Goal: Task Accomplishment & Management: Complete application form

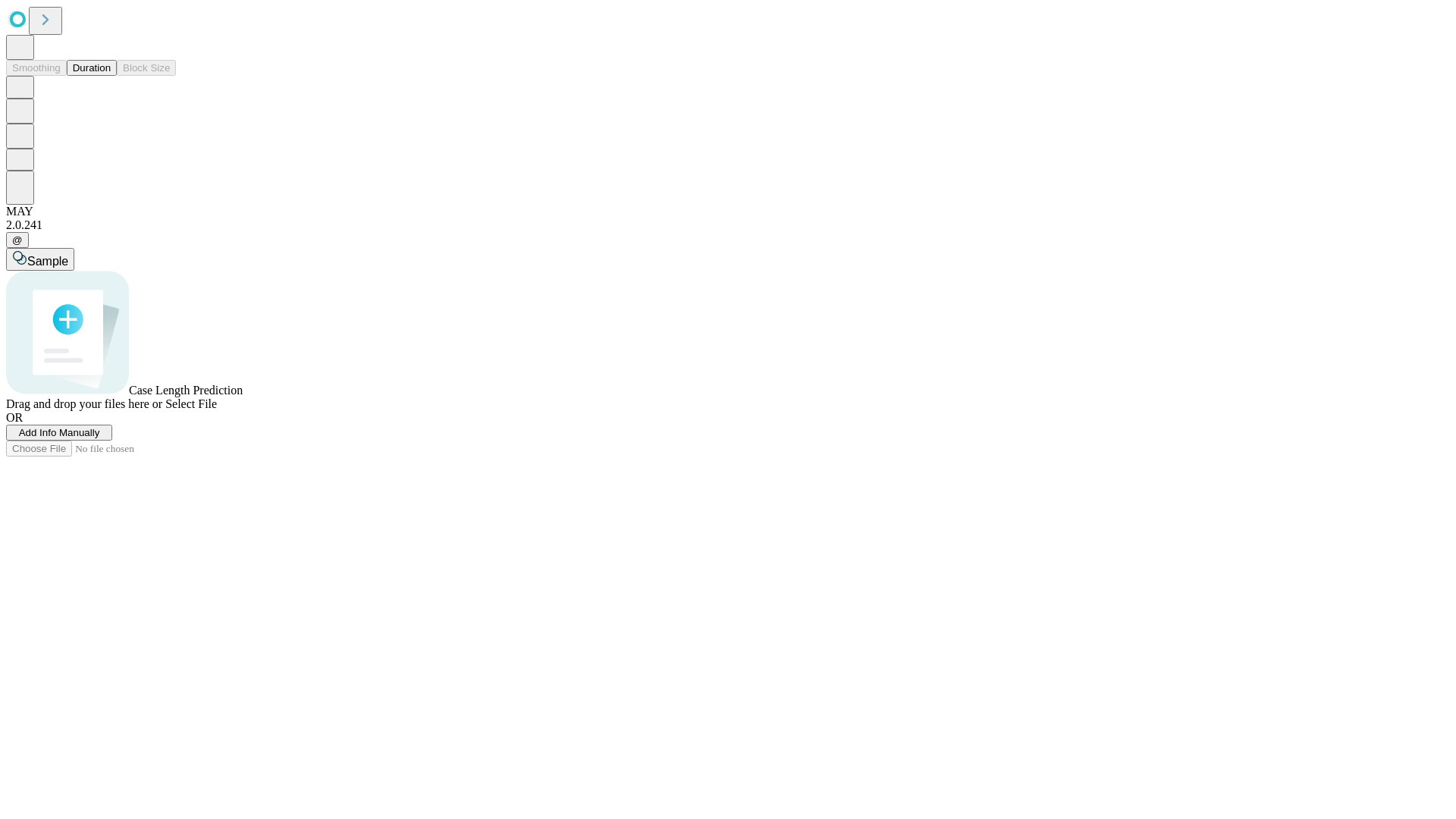
click at [100, 438] on span "Add Info Manually" at bounding box center [59, 432] width 81 height 12
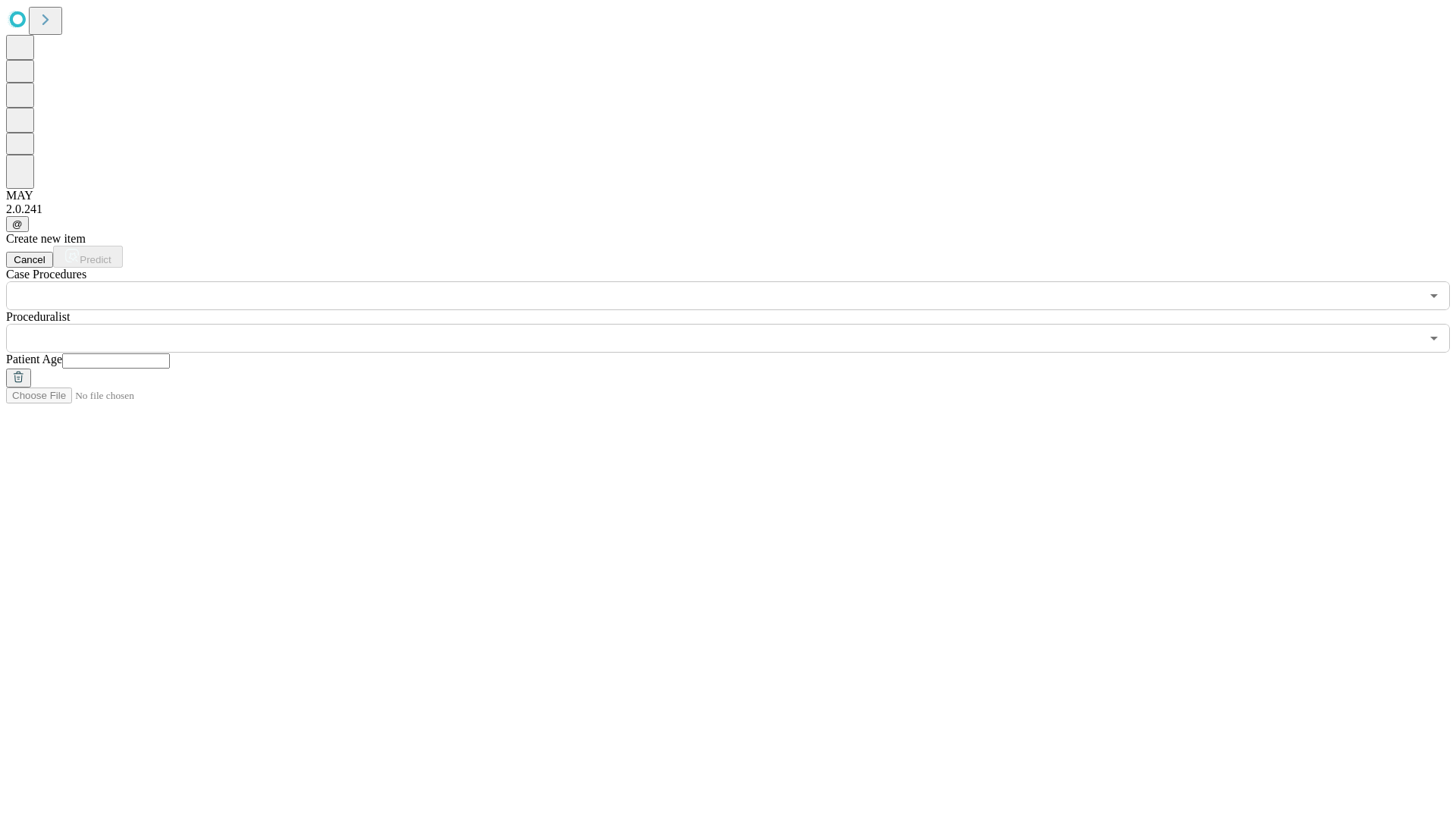
click at [170, 354] on input "text" at bounding box center [117, 361] width 108 height 15
type input "**"
click at [739, 324] on input "text" at bounding box center [713, 338] width 1414 height 29
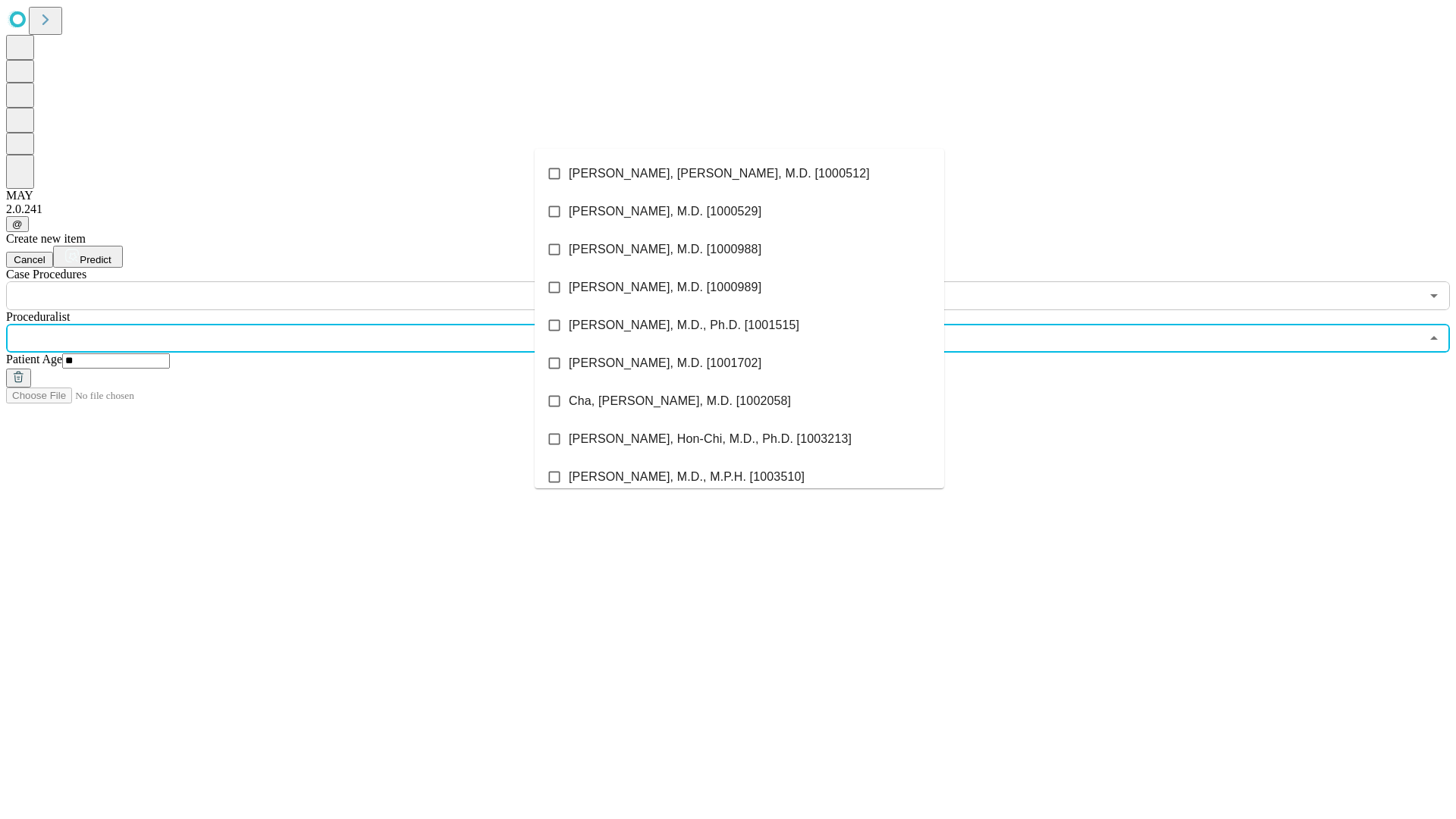
click at [740, 174] on li "[PERSON_NAME], [PERSON_NAME], M.D. [1000512]" at bounding box center [740, 173] width 410 height 38
click at [319, 281] on input "text" at bounding box center [713, 295] width 1414 height 29
